Goal: Check status

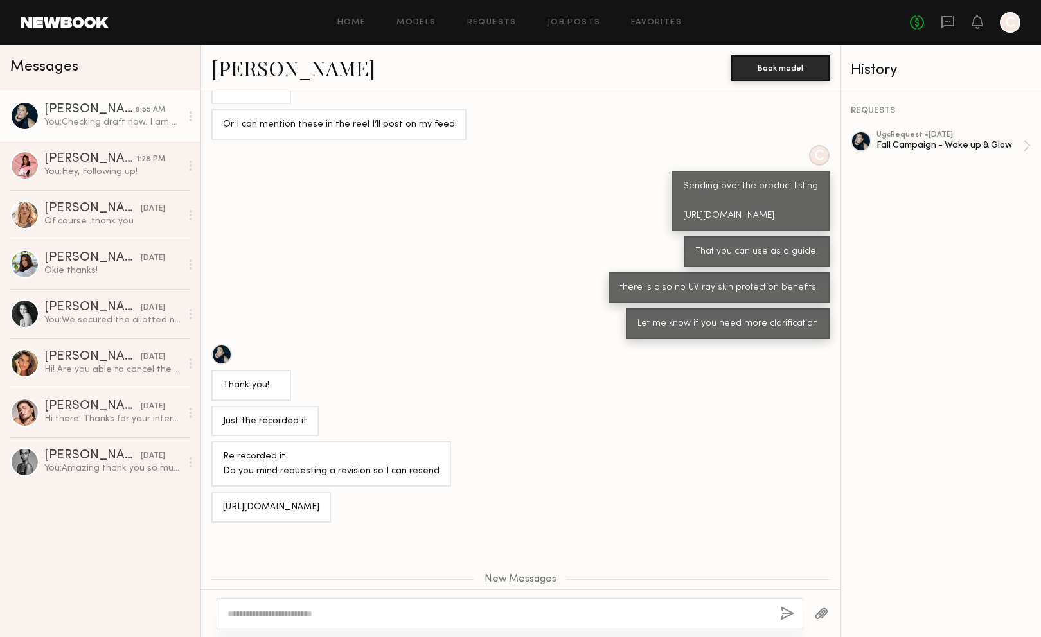
scroll to position [1461, 0]
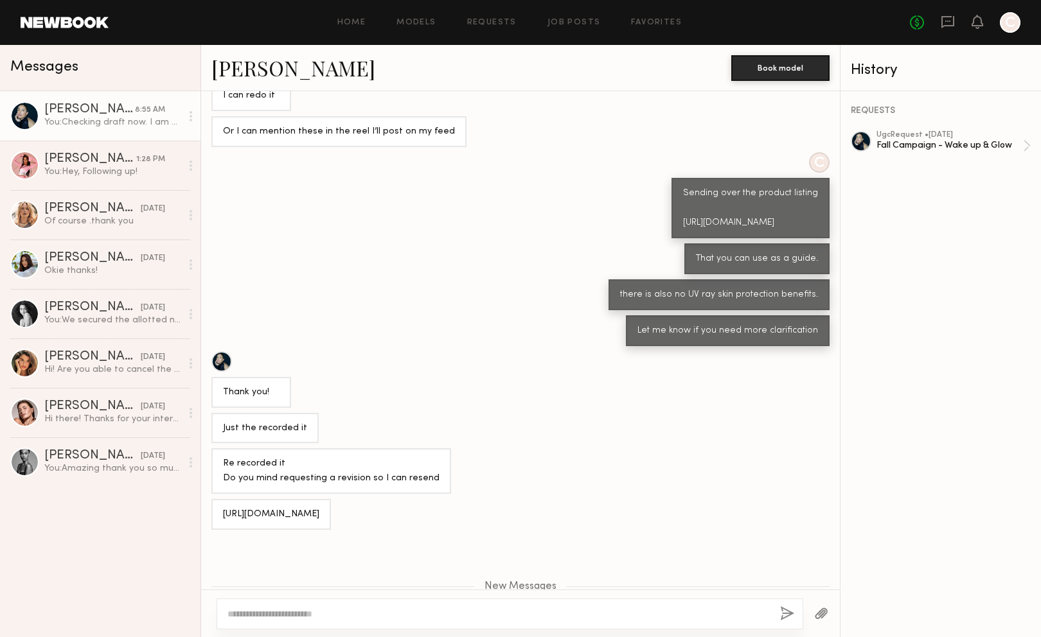
click at [951, 24] on icon at bounding box center [947, 22] width 14 height 14
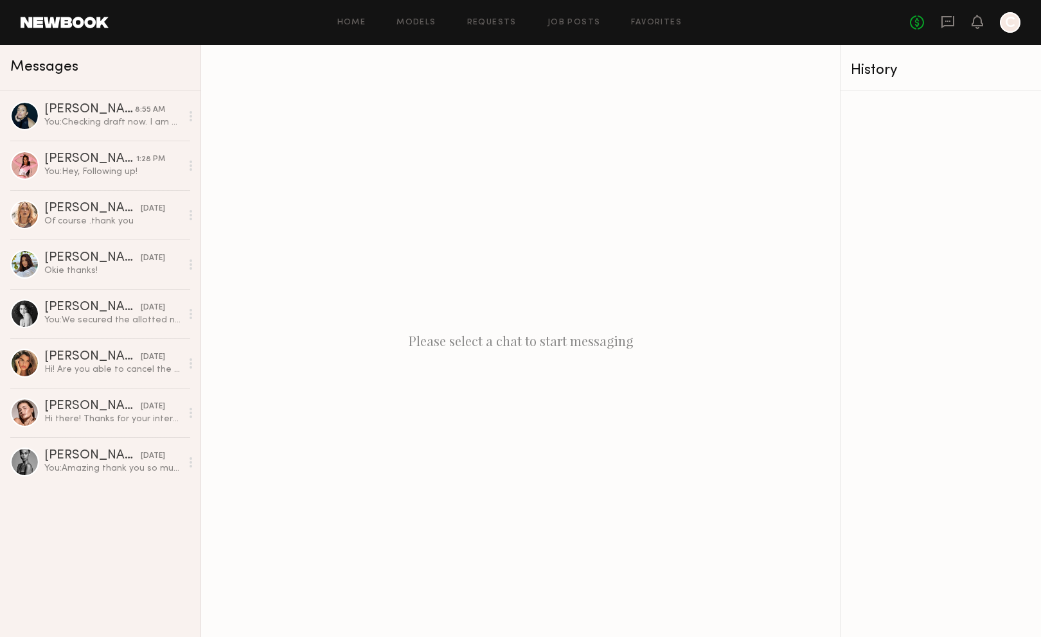
click at [951, 24] on icon at bounding box center [947, 22] width 14 height 14
click at [496, 24] on link "Requests" at bounding box center [491, 23] width 49 height 8
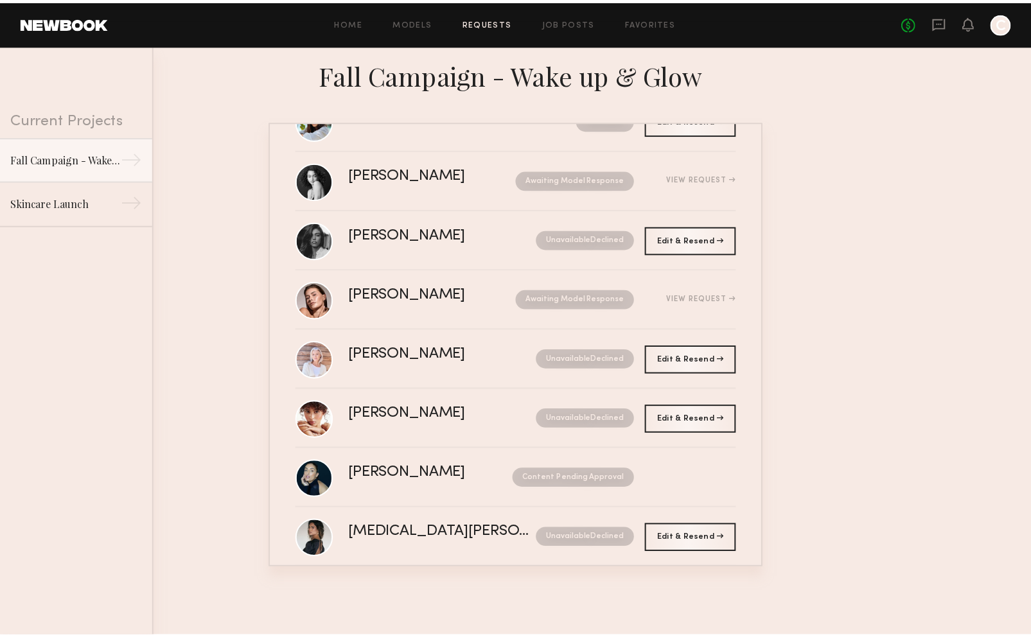
scroll to position [254, 0]
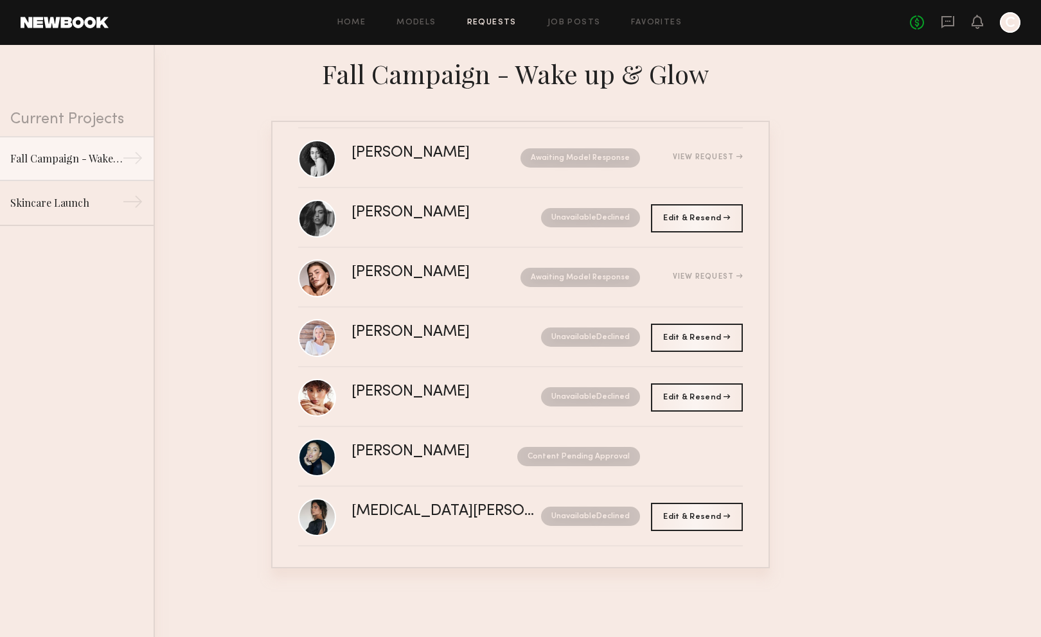
click at [452, 469] on div "[PERSON_NAME] Content Pending Approval" at bounding box center [546, 456] width 391 height 24
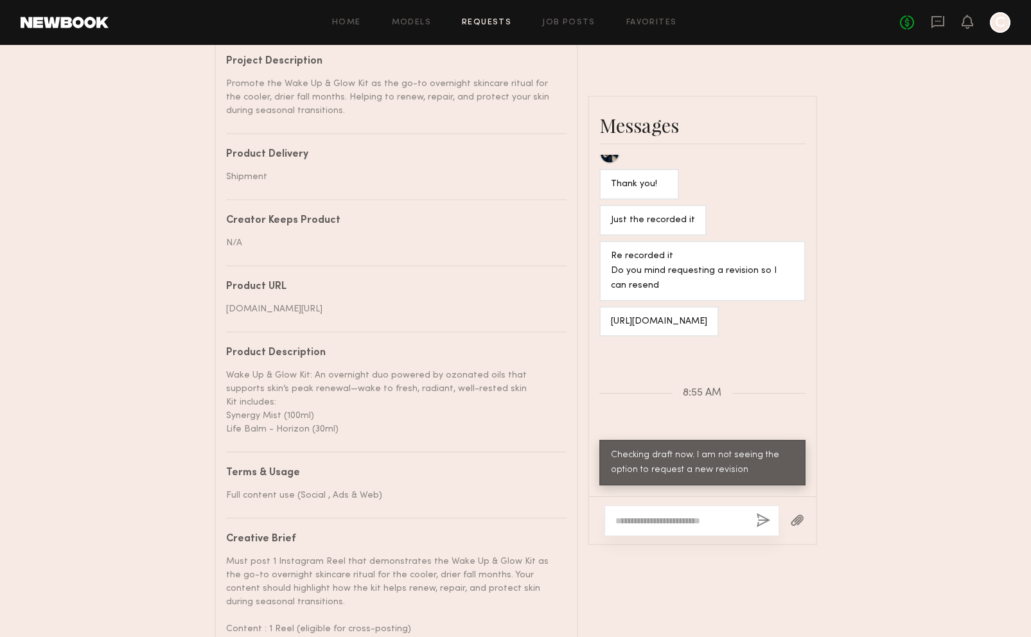
scroll to position [720, 0]
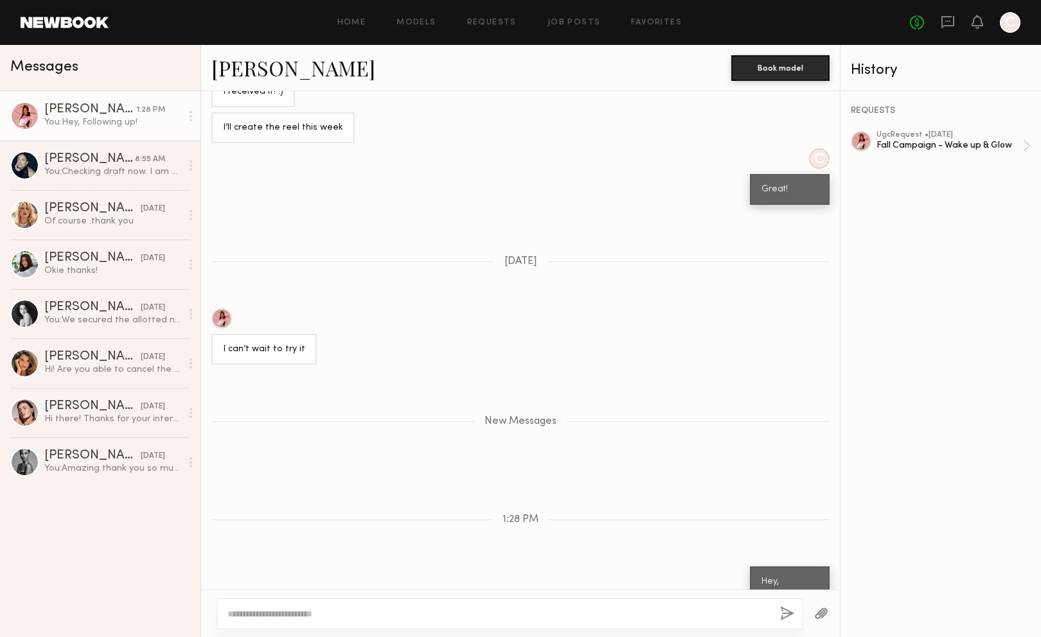
scroll to position [1380, 0]
